Goal: Find contact information: Find contact information

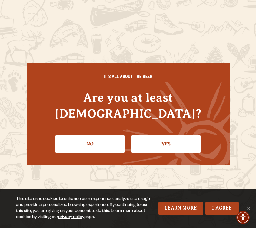
click at [166, 135] on link "Yes" at bounding box center [165, 144] width 69 height 18
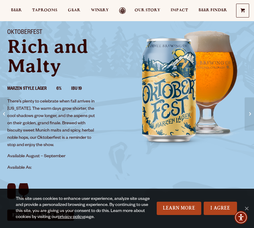
scroll to position [49, 0]
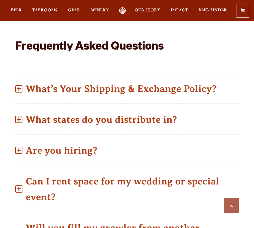
scroll to position [0, 259]
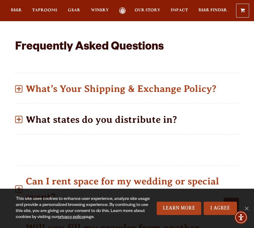
click at [20, 119] on span at bounding box center [18, 119] width 7 height 7
